Goal: Information Seeking & Learning: Check status

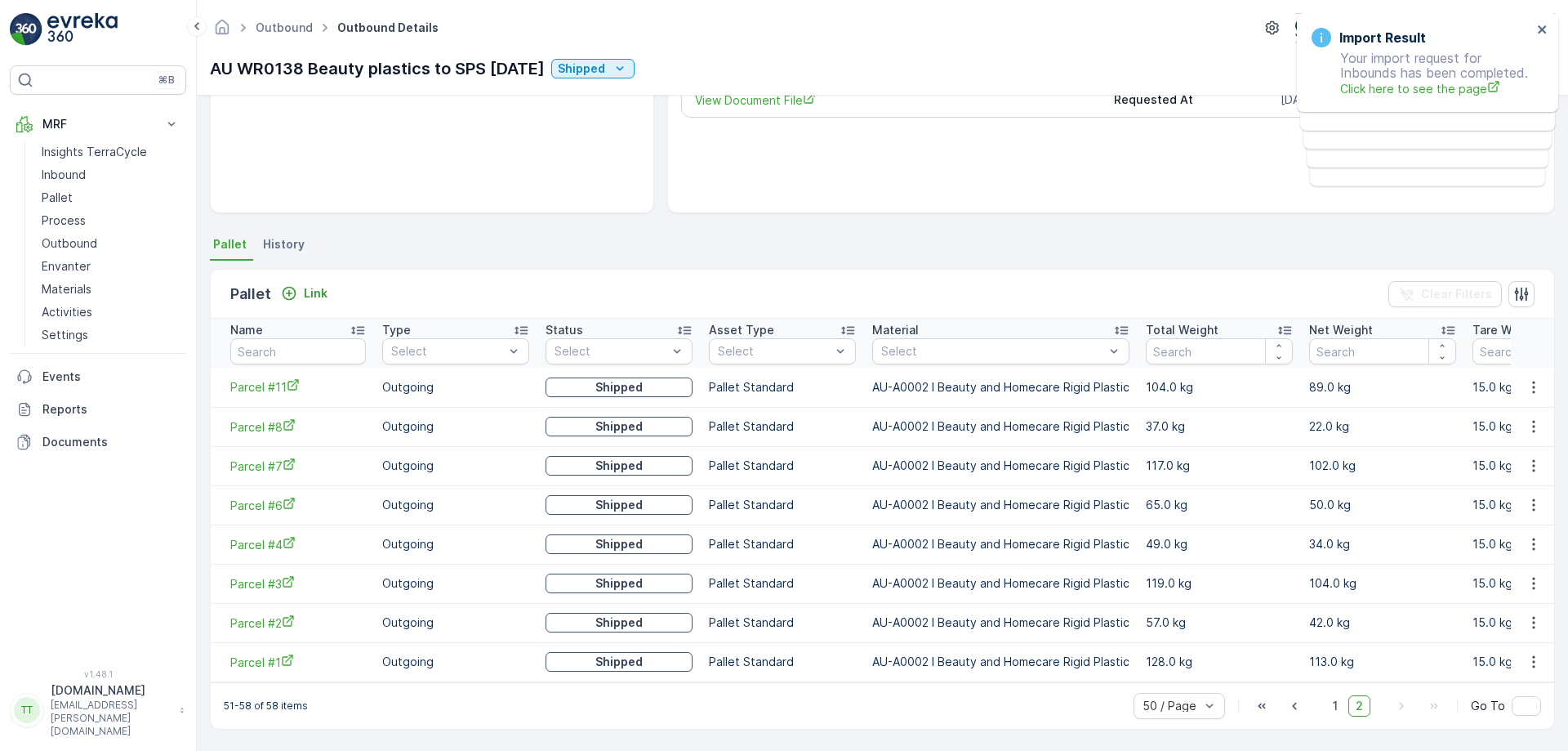
click at [458, 251] on ul "Pallet History" at bounding box center [882, 246] width 1345 height 28
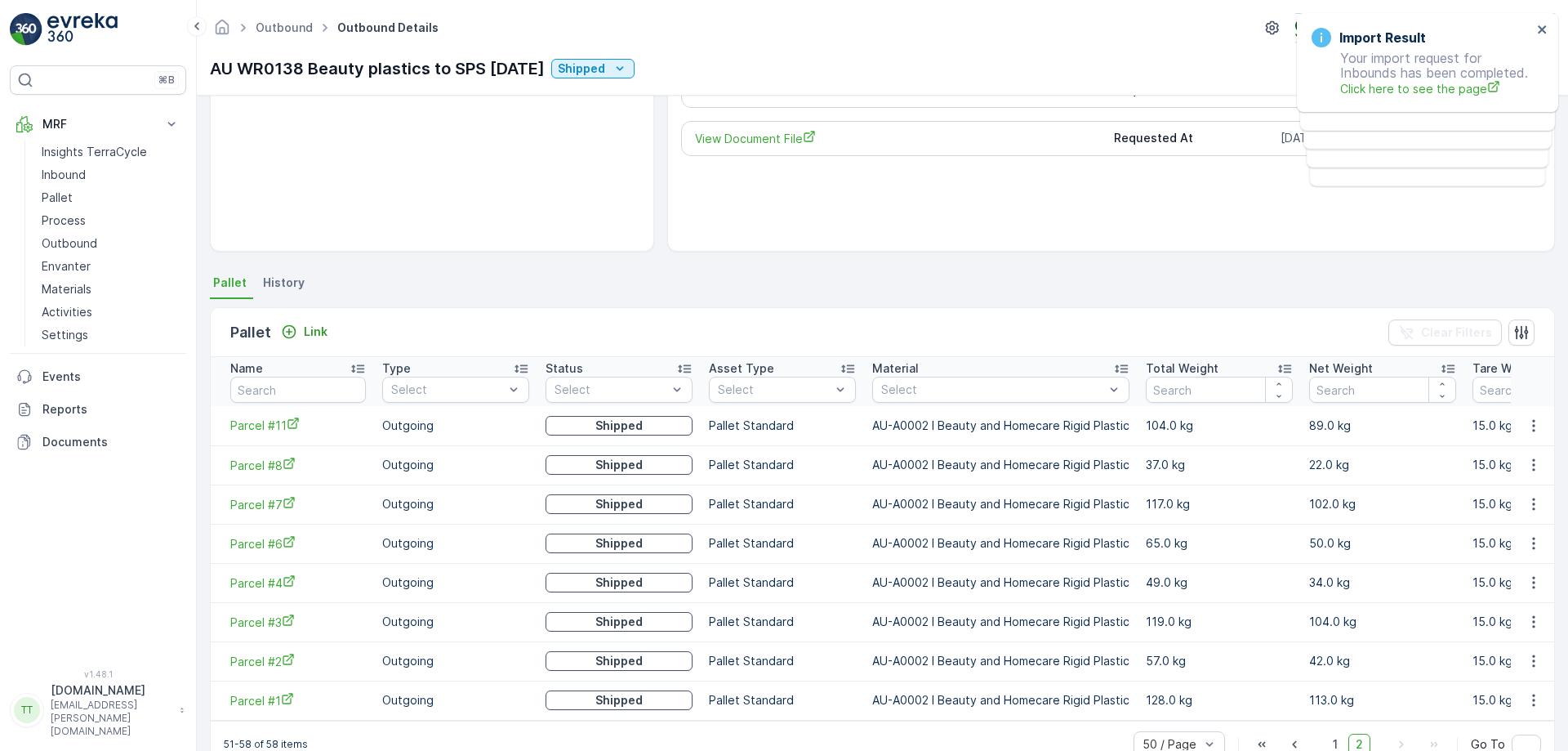
scroll to position [178, 0]
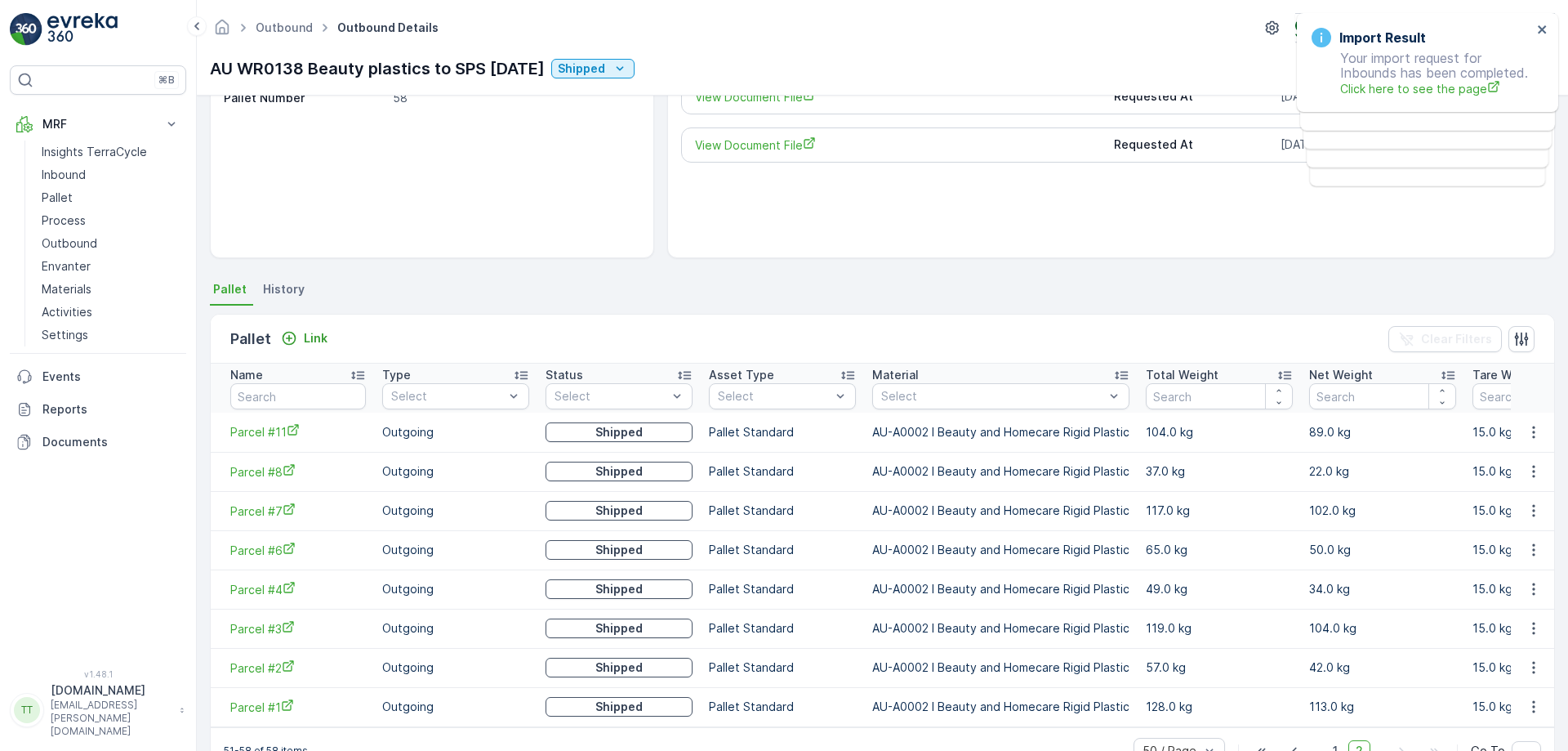
click at [957, 56] on div "AU WR0138 Beauty plastics to SPS [DATE] Shipped Actions" at bounding box center [882, 69] width 1345 height 26
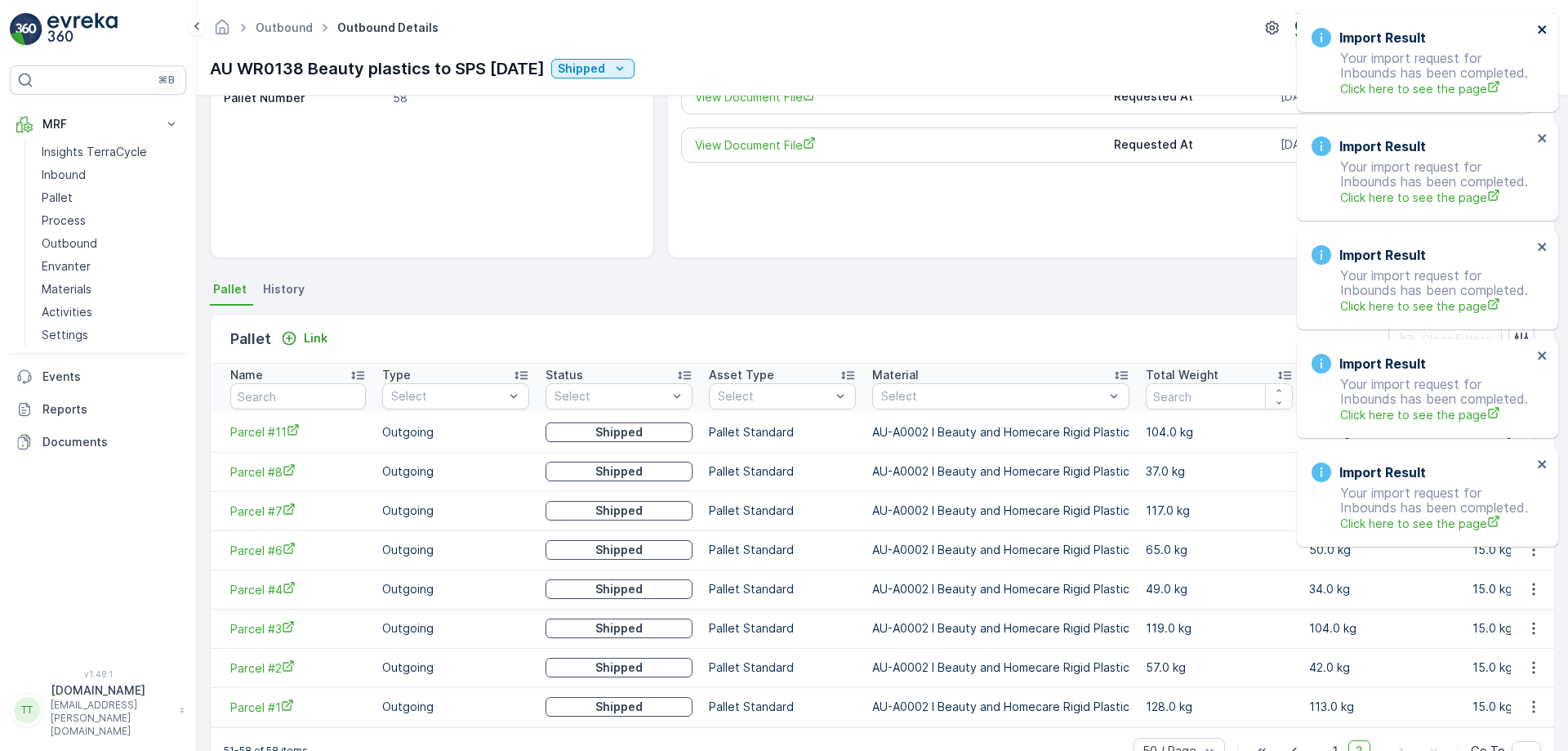
click at [1545, 25] on icon "close" at bounding box center [1543, 29] width 12 height 13
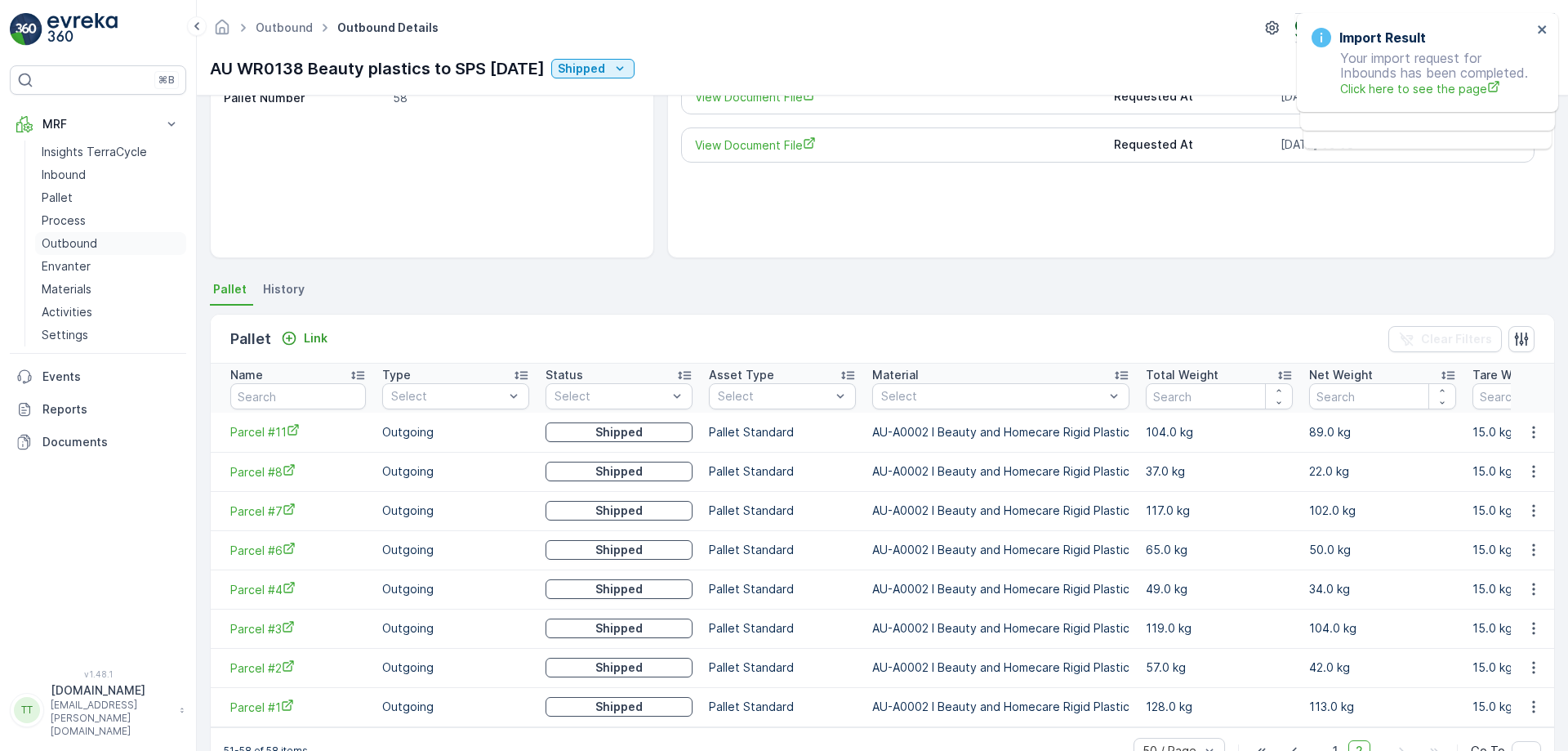
click at [57, 244] on p "Outbound" at bounding box center [69, 243] width 56 height 16
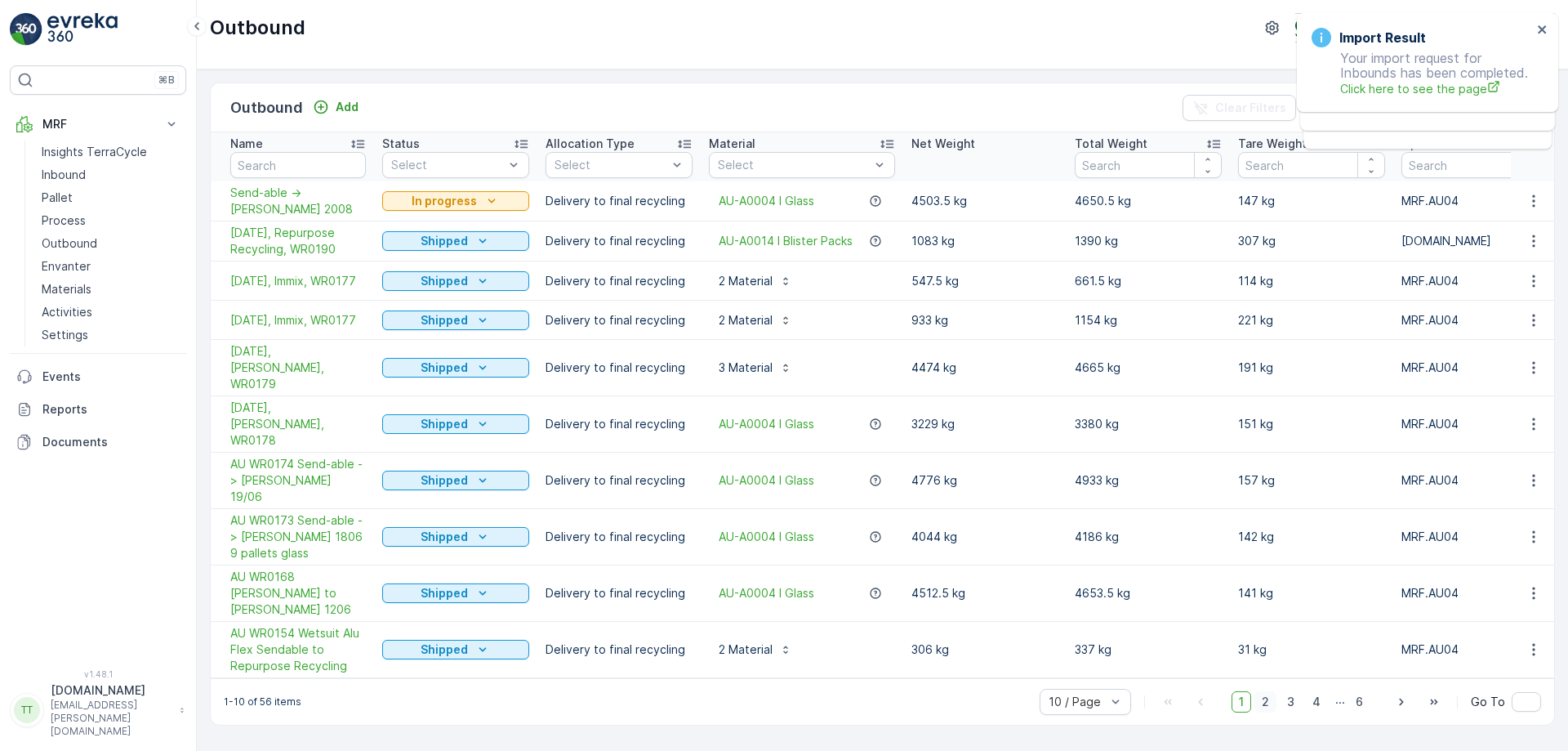
click at [1274, 691] on span "2" at bounding box center [1265, 701] width 22 height 21
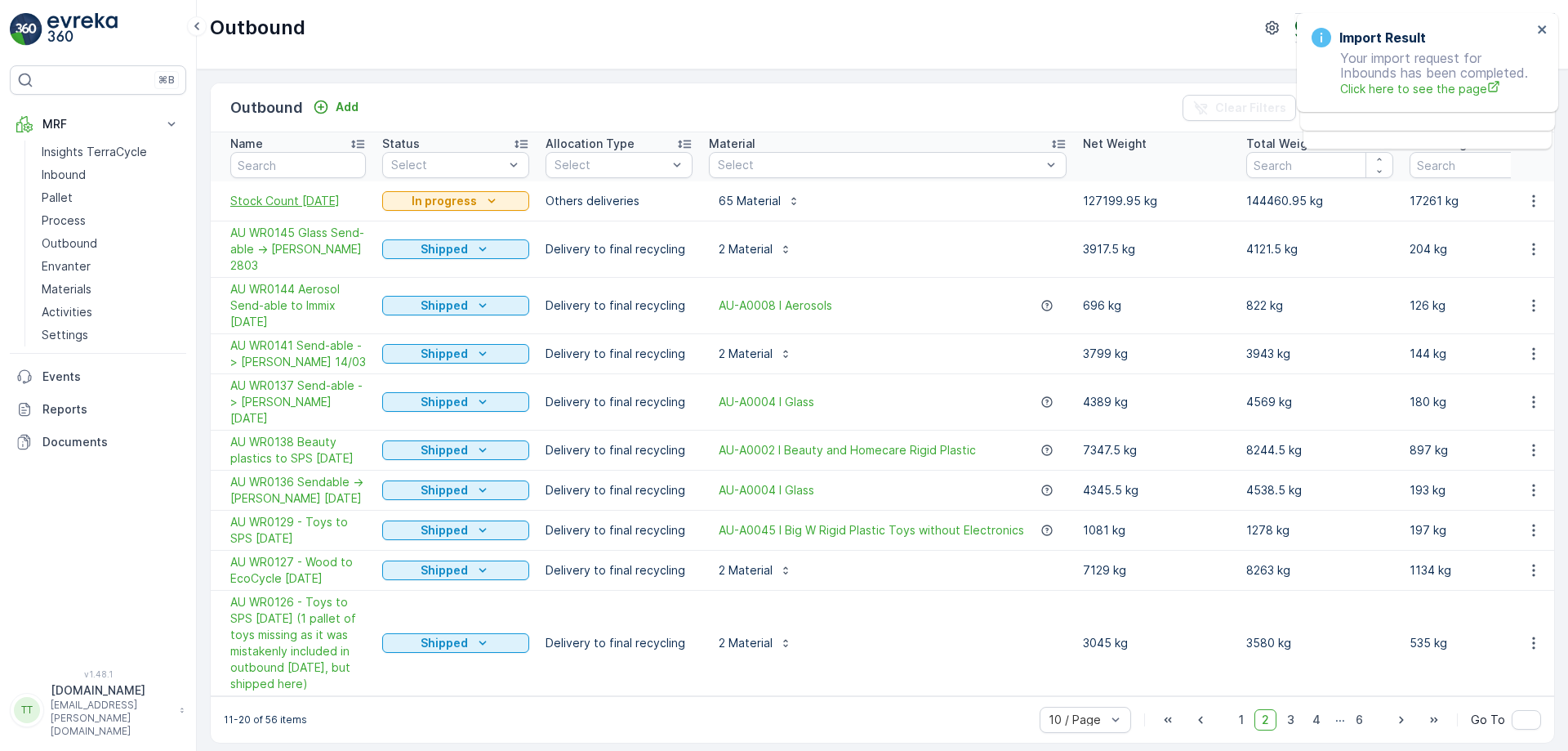
click at [291, 200] on span "Stock Count April 2025" at bounding box center [298, 200] width 135 height 16
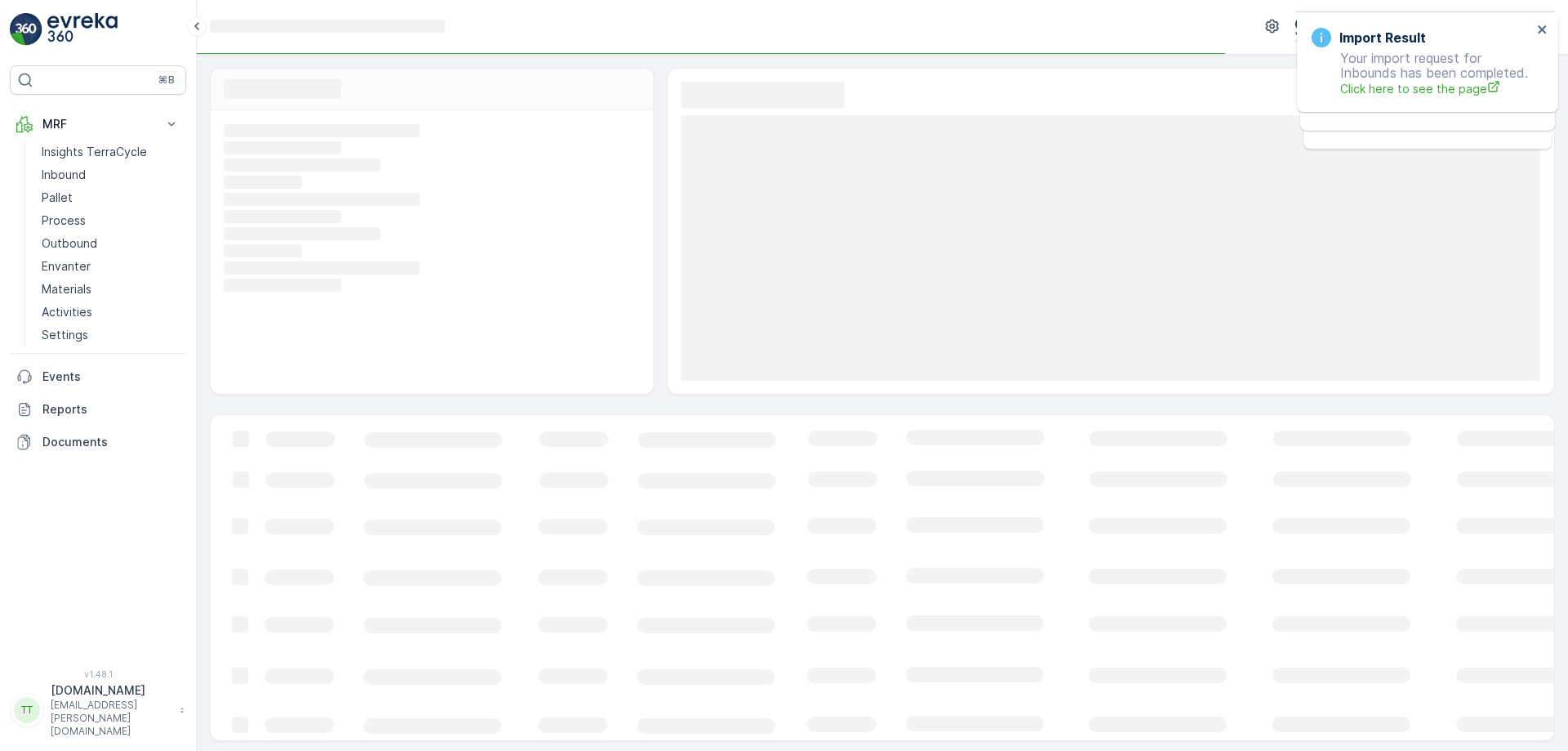
scroll to position [3, 0]
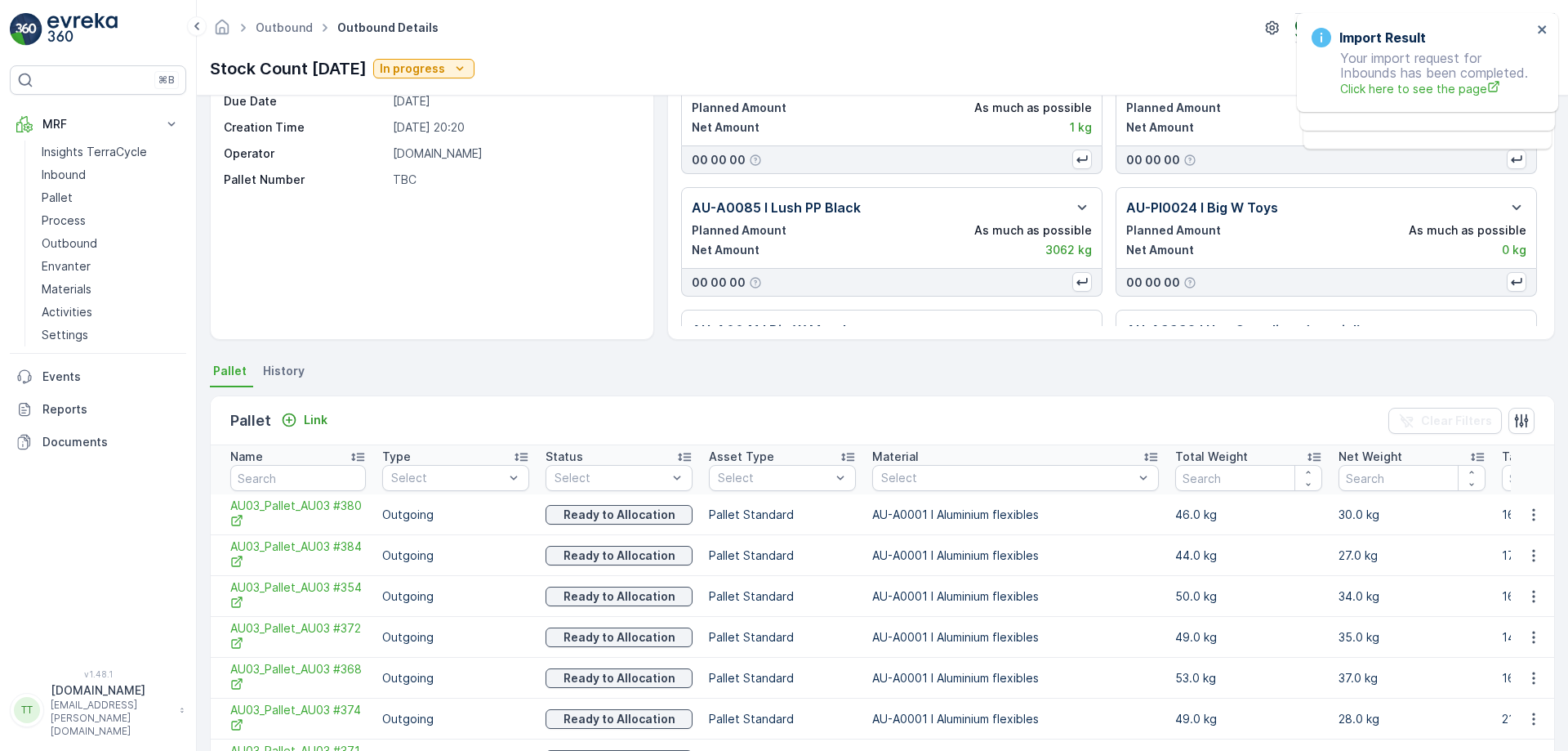
scroll to position [96, 0]
click at [86, 194] on link "Pallet" at bounding box center [111, 197] width 151 height 23
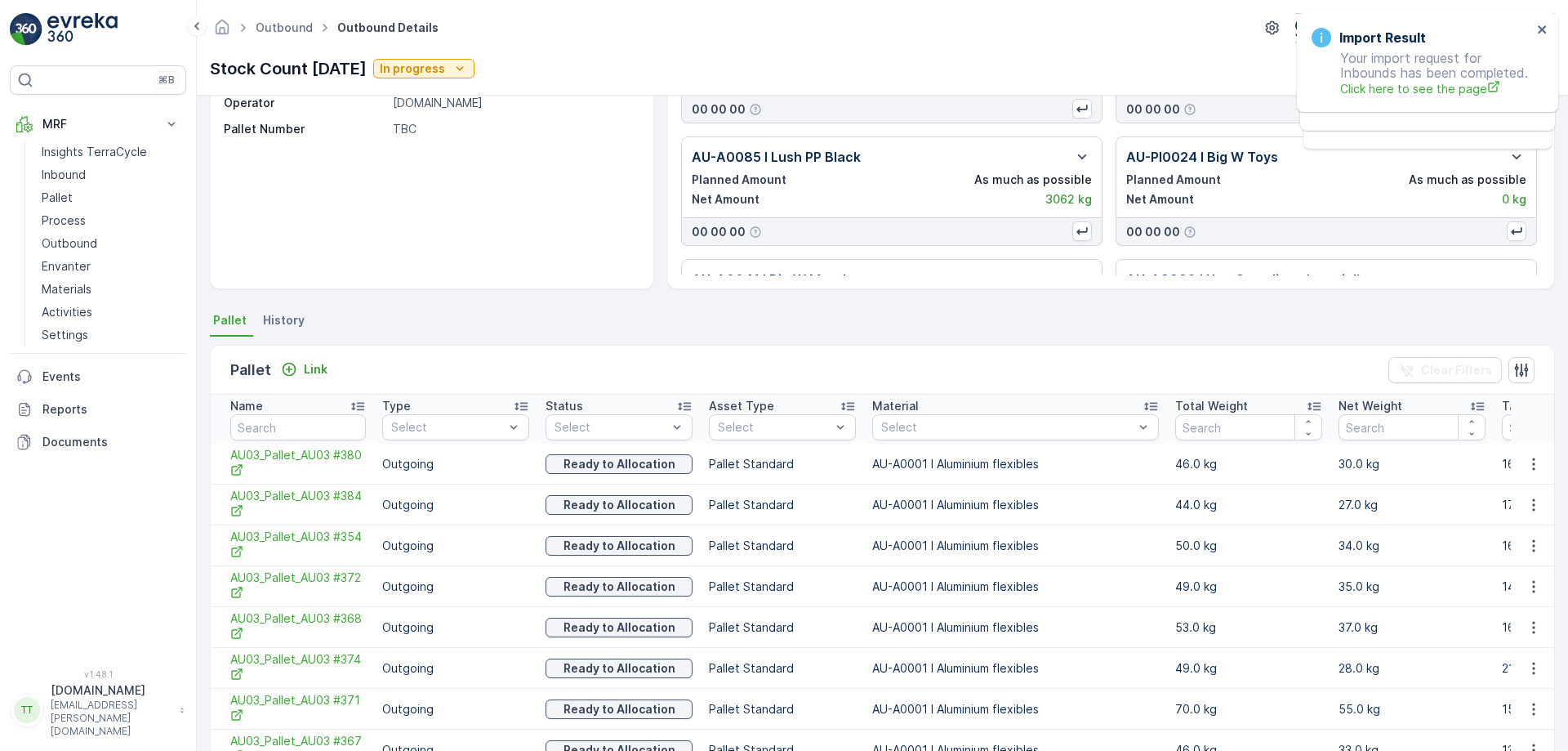
scroll to position [146, 0]
drag, startPoint x: 214, startPoint y: 61, endPoint x: 393, endPoint y: 75, distance: 179.5
click at [367, 75] on p "Stock Count April 2025" at bounding box center [287, 69] width 156 height 25
copy p "Stock Count April 2025"
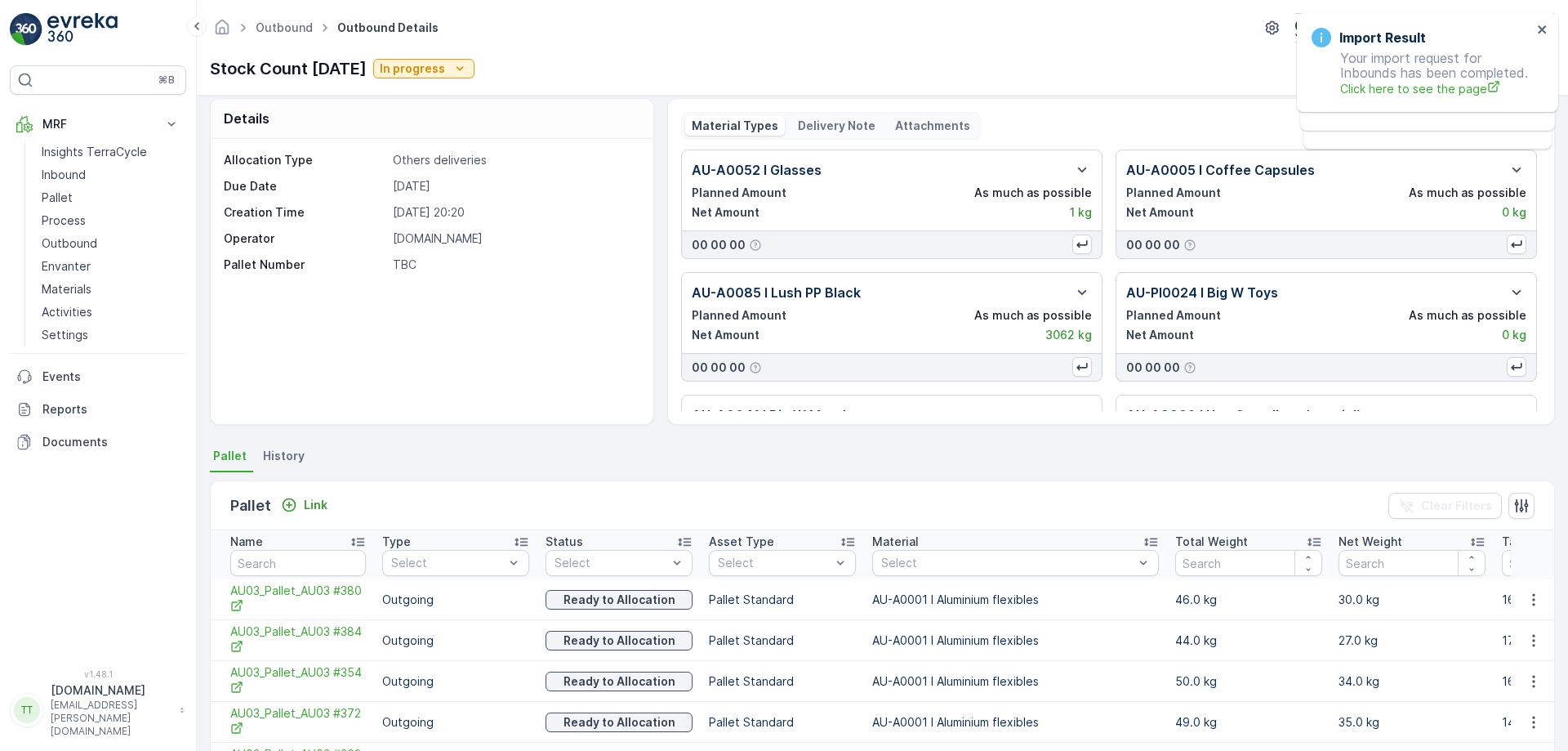
scroll to position [0, 0]
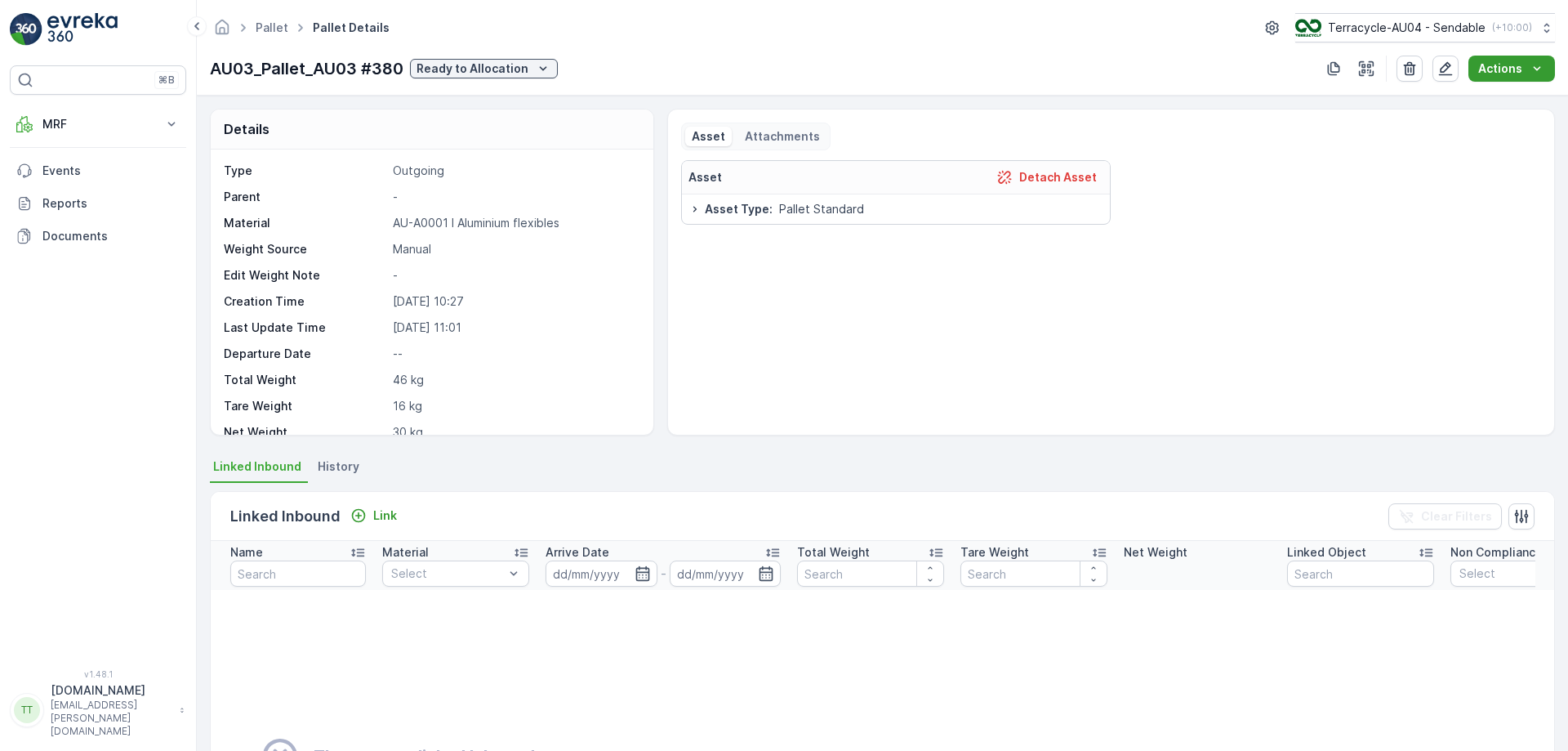
click at [1493, 74] on p "Actions" at bounding box center [1500, 68] width 44 height 16
click at [1407, 128] on div "Asset Attachments" at bounding box center [1111, 136] width 860 height 28
click at [1370, 76] on icon "button" at bounding box center [1365, 68] width 16 height 16
